Goal: Task Accomplishment & Management: Use online tool/utility

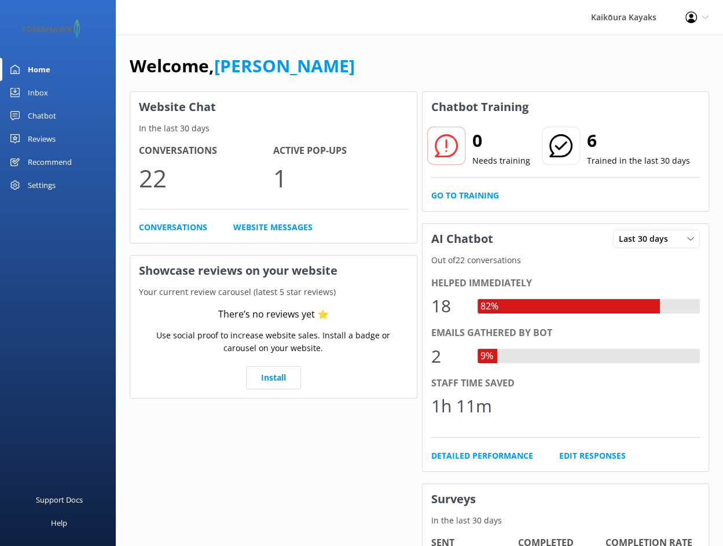
click at [41, 116] on div "Chatbot" at bounding box center [42, 115] width 28 height 23
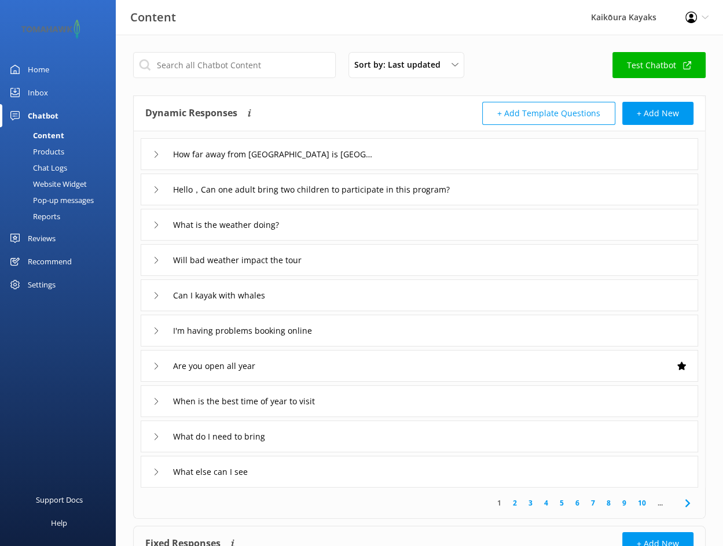
click at [42, 168] on div "Chat Logs" at bounding box center [37, 168] width 60 height 16
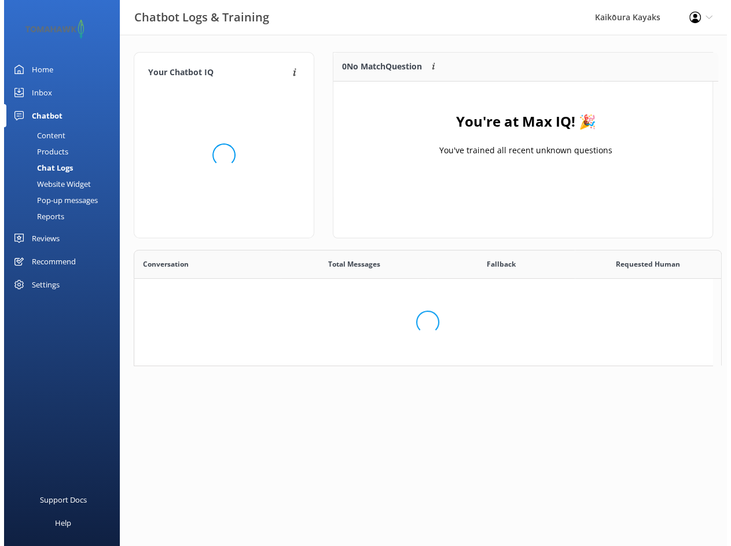
scroll to position [135, 370]
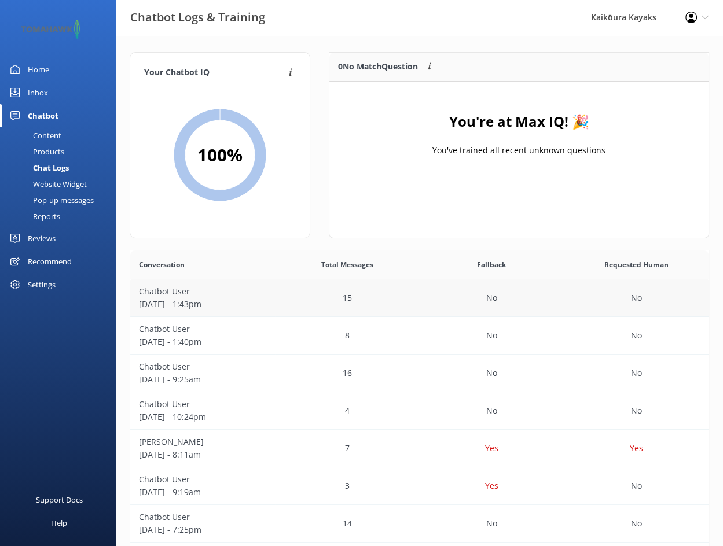
click at [247, 299] on p "[DATE] - 1:43pm" at bounding box center [202, 304] width 127 height 13
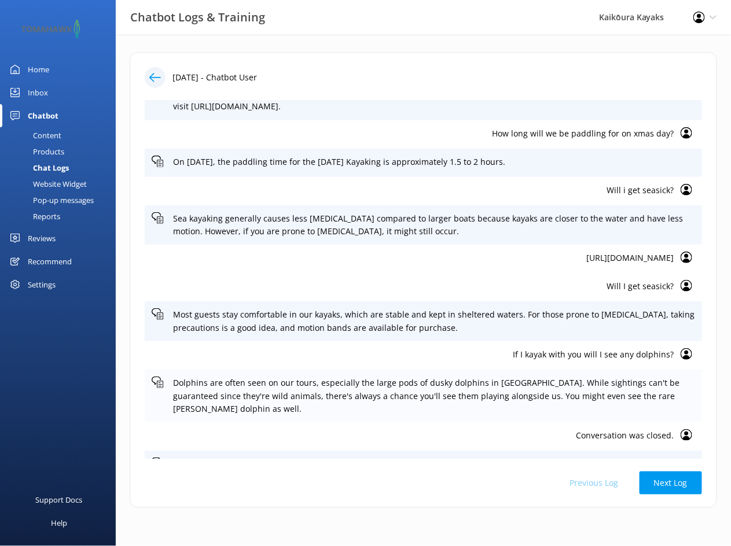
scroll to position [233, 0]
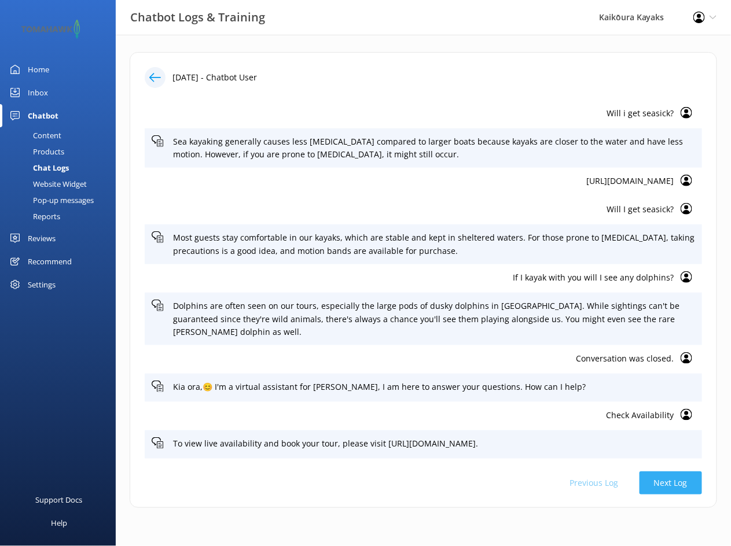
click at [661, 481] on button "Next Log" at bounding box center [670, 483] width 62 height 23
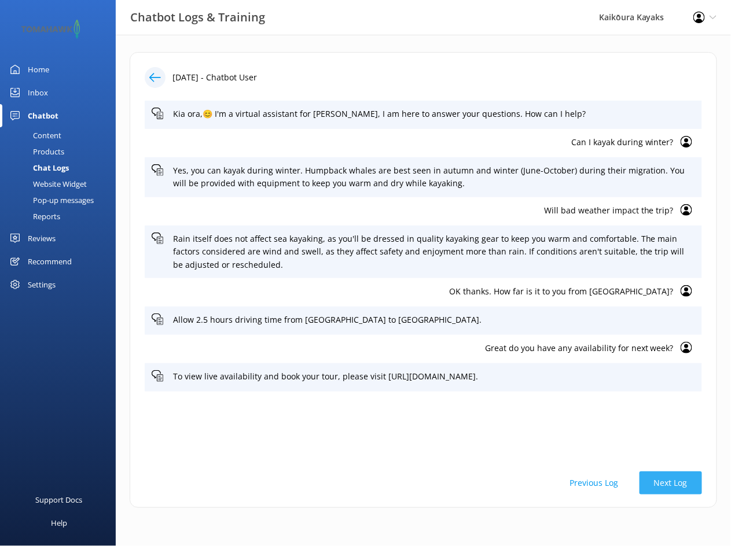
click at [661, 480] on button "Next Log" at bounding box center [670, 483] width 62 height 23
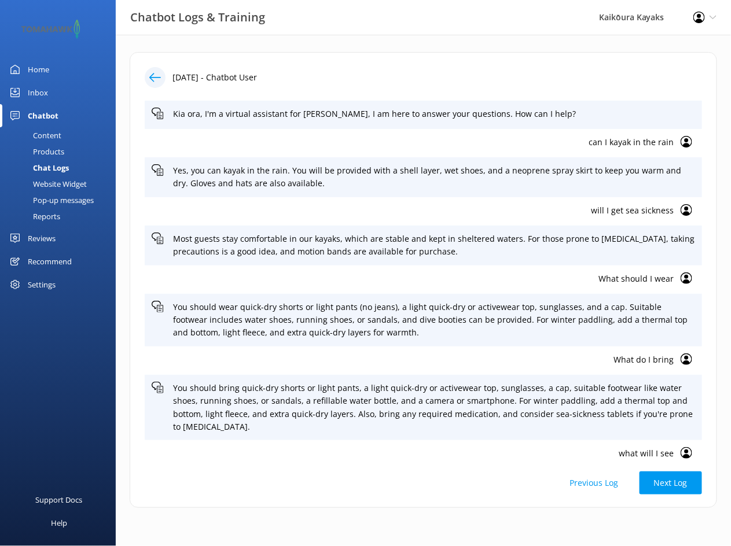
click at [589, 484] on button "Previous Log" at bounding box center [594, 483] width 78 height 23
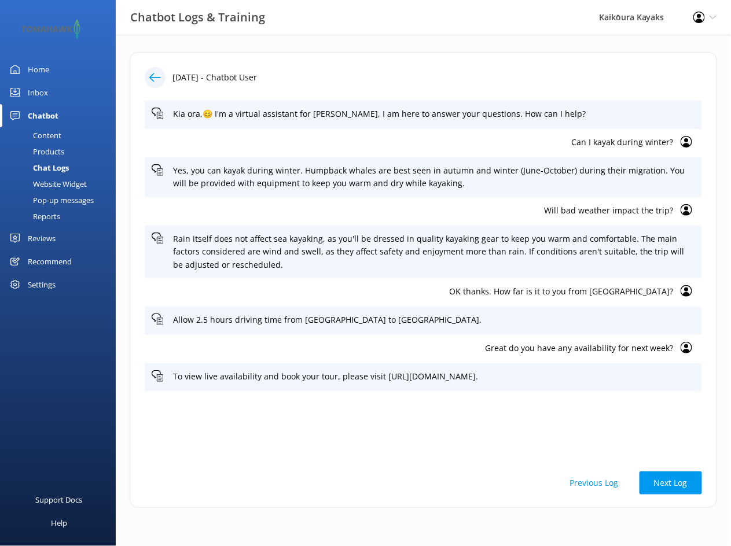
click at [589, 484] on button "Previous Log" at bounding box center [594, 483] width 78 height 23
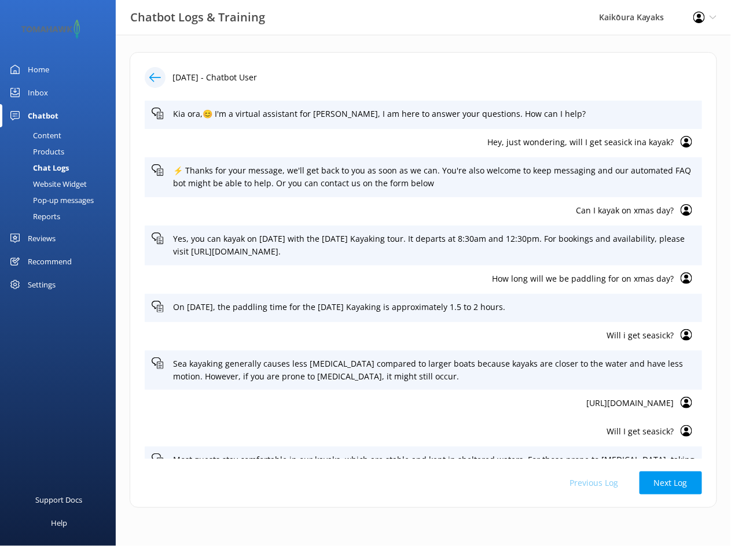
click at [589, 484] on div "Previous Log Next Log" at bounding box center [423, 483] width 557 height 23
